Goal: Information Seeking & Learning: Understand process/instructions

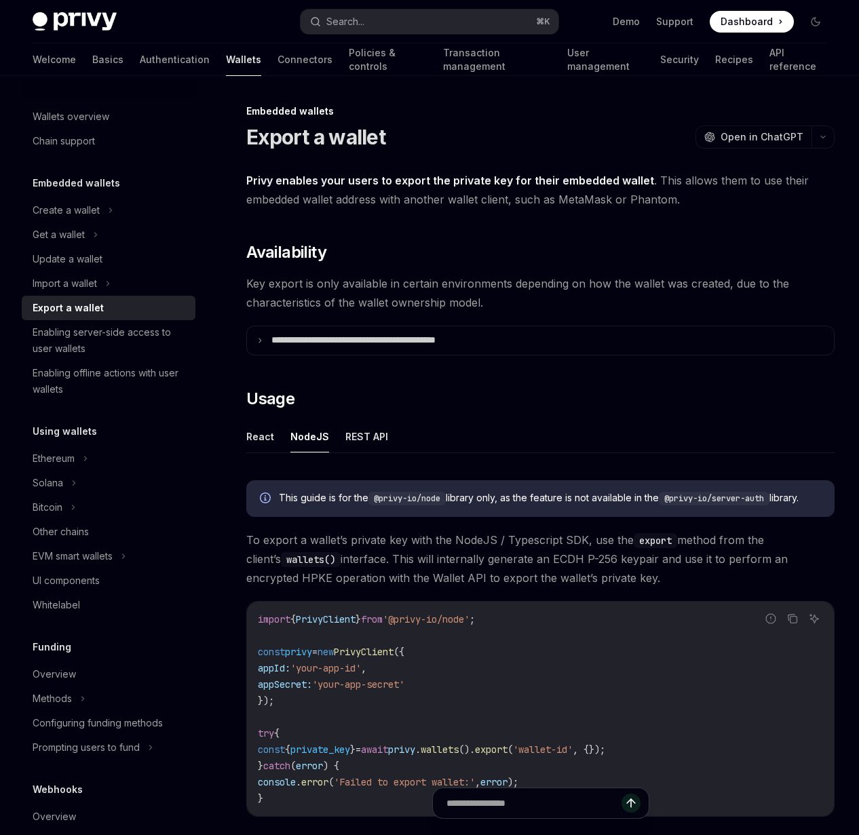
scroll to position [368, 0]
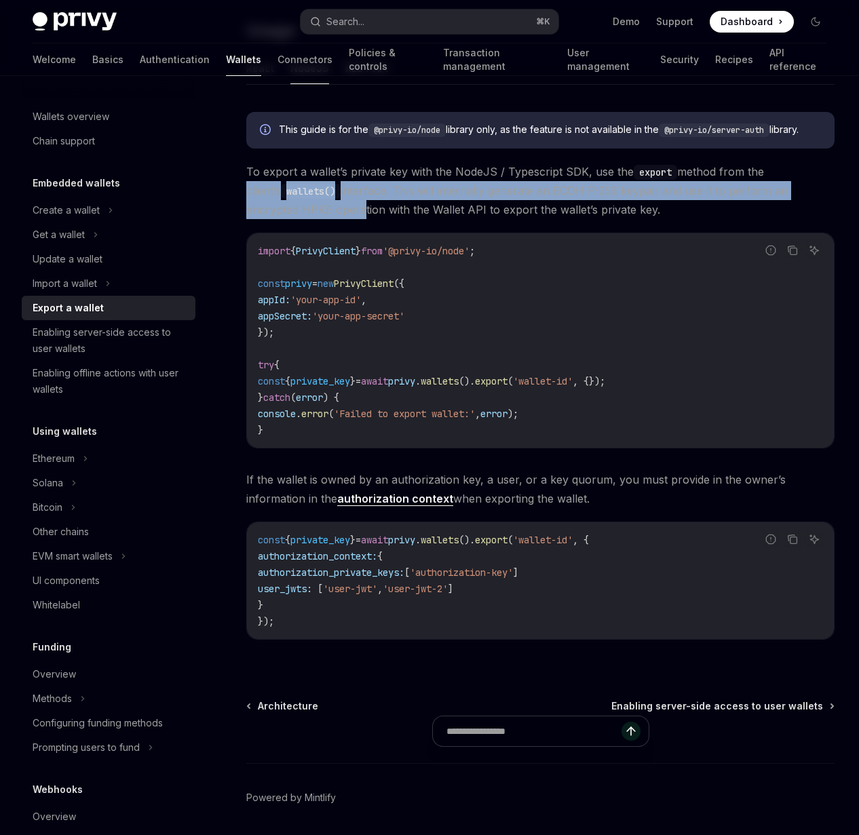
drag, startPoint x: 411, startPoint y: 233, endPoint x: 415, endPoint y: 286, distance: 53.8
click at [415, 219] on span "To export a wallet’s private key with the NodeJS / Typescript SDK, use the expo…" at bounding box center [540, 190] width 588 height 57
drag, startPoint x: 410, startPoint y: 249, endPoint x: 410, endPoint y: 287, distance: 38.0
click at [410, 219] on span "To export a wallet’s private key with the NodeJS / Typescript SDK, use the expo…" at bounding box center [540, 190] width 588 height 57
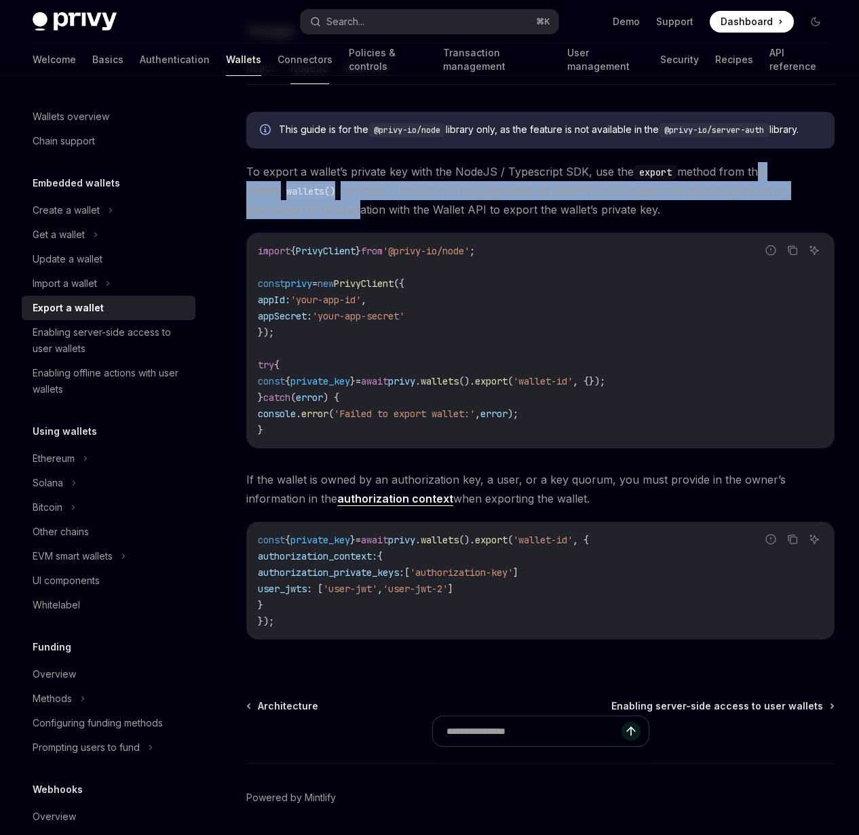
click at [410, 219] on span "To export a wallet’s private key with the NodeJS / Typescript SDK, use the expo…" at bounding box center [540, 190] width 588 height 57
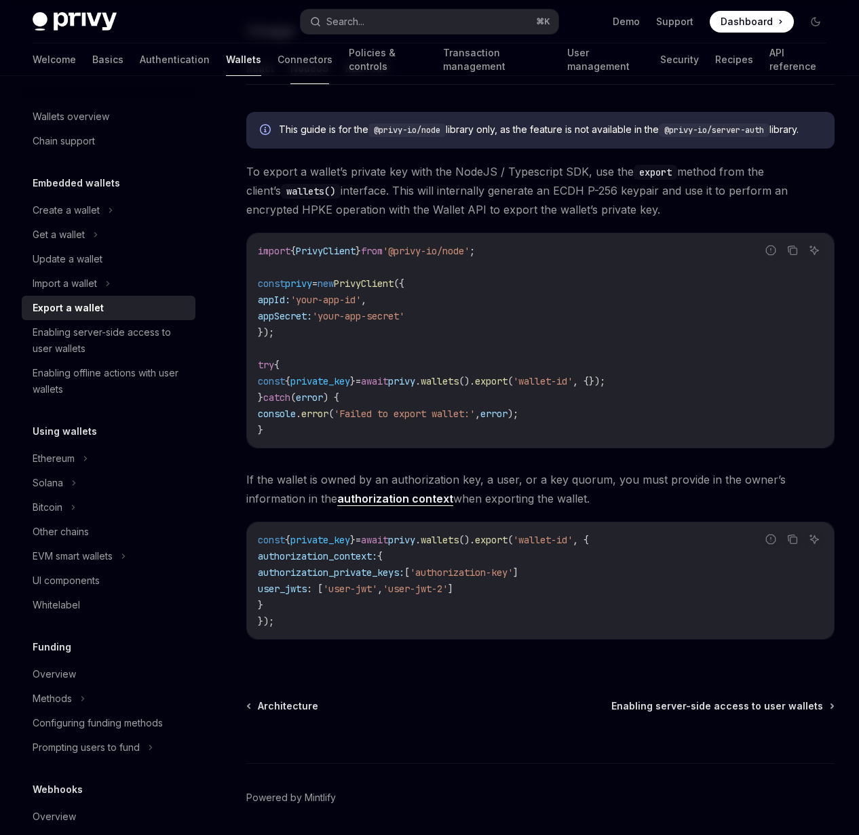
scroll to position [532, 0]
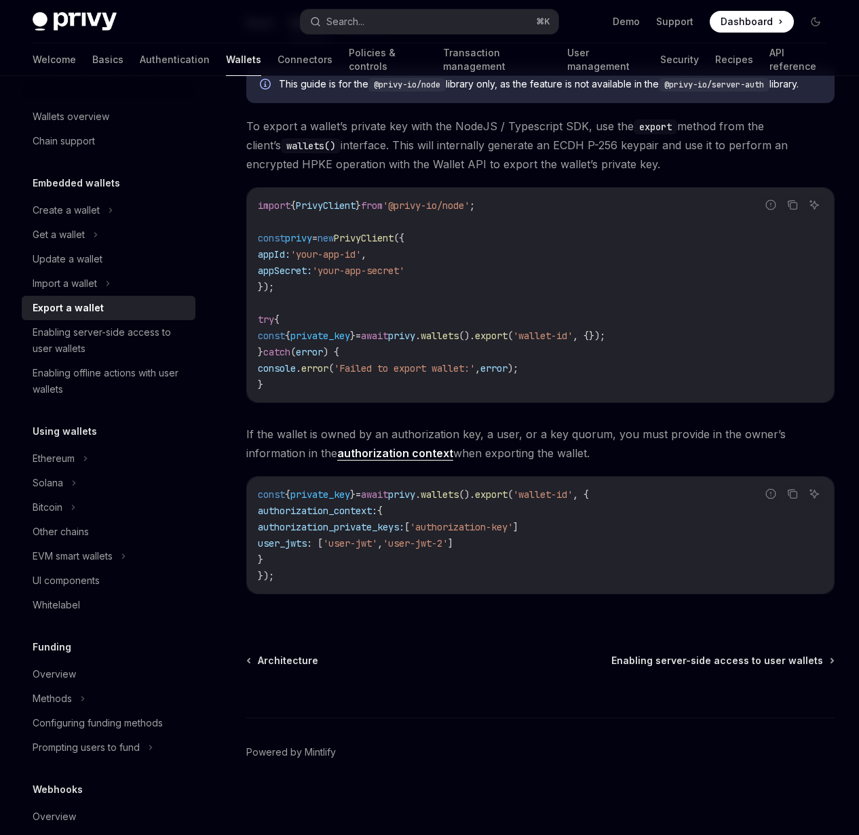
type textarea "*"
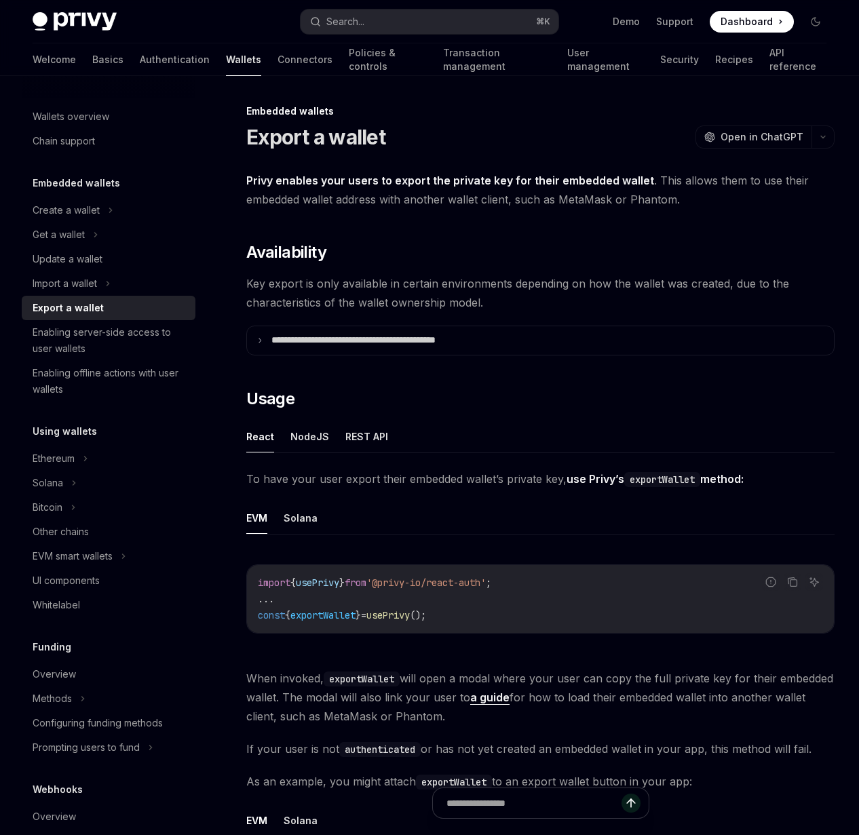
scroll to position [368, 0]
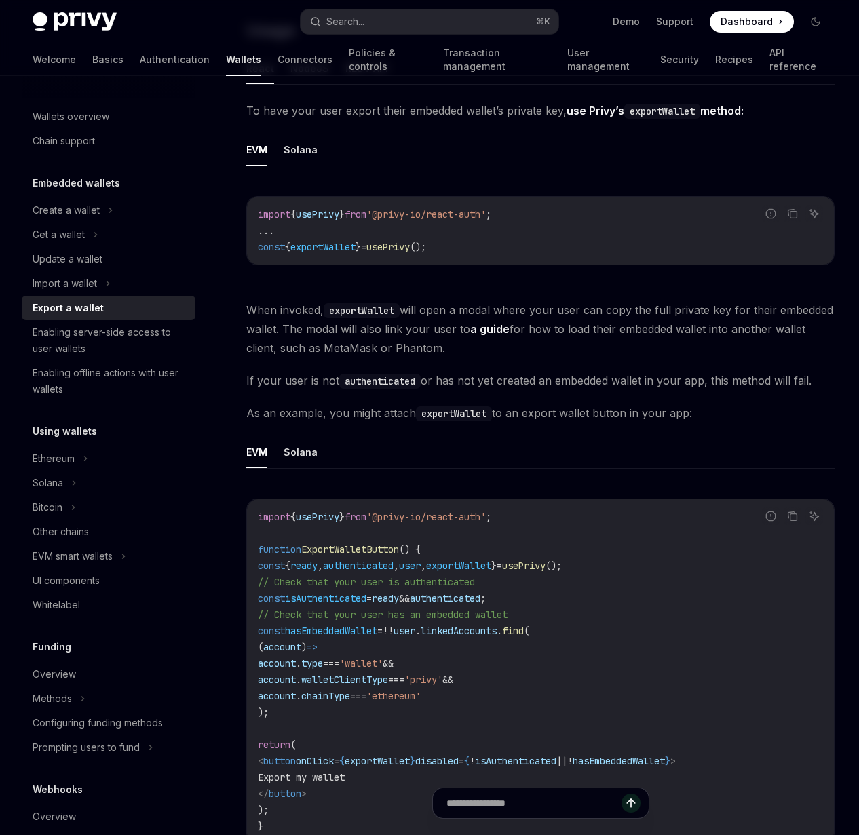
type textarea "*"
